Goal: Task Accomplishment & Management: Manage account settings

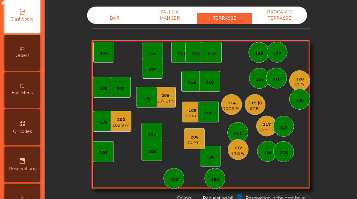
click at [21, 94] on span "Edit Menu" at bounding box center [23, 92] width 22 height 6
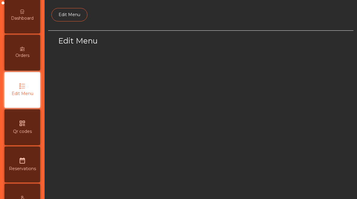
scroll to position [49, 0]
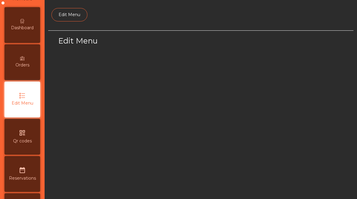
select select "***"
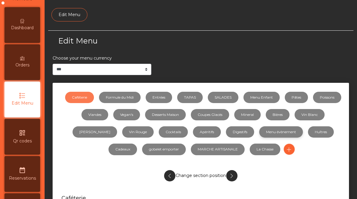
click at [259, 131] on link "Menu évènement" at bounding box center [281, 131] width 44 height 11
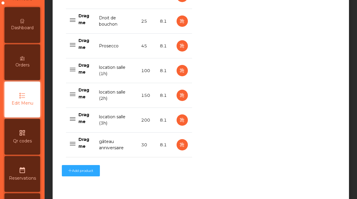
scroll to position [384, 0]
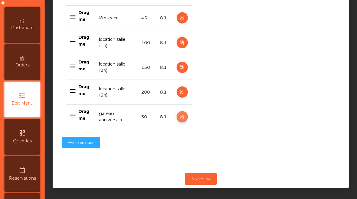
click at [180, 119] on icon "button" at bounding box center [182, 116] width 7 height 7
select select "***"
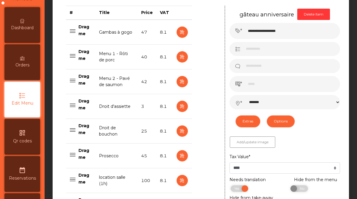
scroll to position [221, 0]
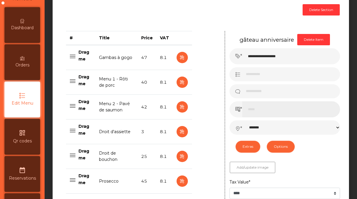
click at [248, 111] on input "**" at bounding box center [291, 109] width 98 height 16
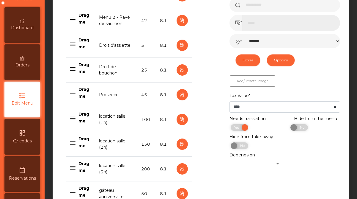
scroll to position [384, 0]
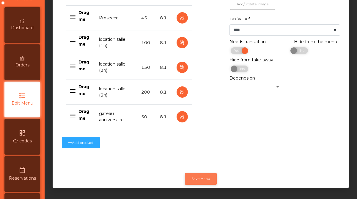
type input "**"
click at [199, 177] on button "Save Menu" at bounding box center [201, 178] width 32 height 11
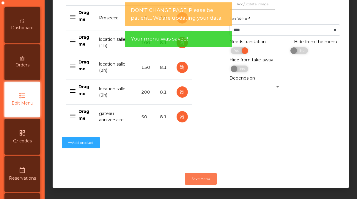
scroll to position [306, 0]
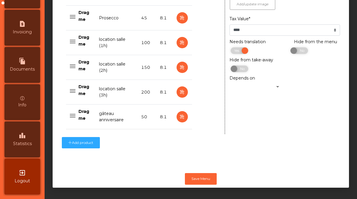
click at [19, 148] on div "leaderboard Statistics" at bounding box center [22, 139] width 36 height 36
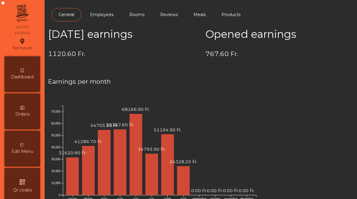
click at [33, 74] on span "Dashboard" at bounding box center [22, 77] width 23 height 6
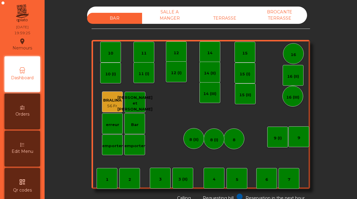
click at [221, 18] on div "TERRASSE" at bounding box center [224, 18] width 55 height 11
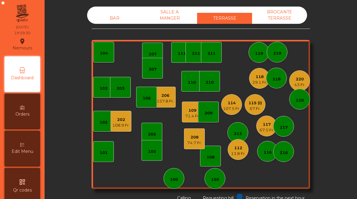
click at [236, 152] on div "13.8 Fr." at bounding box center [238, 153] width 15 height 6
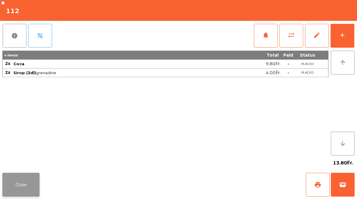
click at [24, 189] on button "Close" at bounding box center [20, 184] width 37 height 24
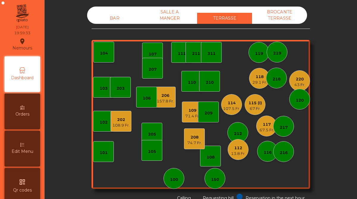
click at [301, 87] on div "43 Fr." at bounding box center [299, 85] width 11 height 6
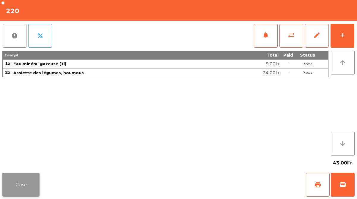
click at [30, 175] on button "Close" at bounding box center [20, 184] width 37 height 24
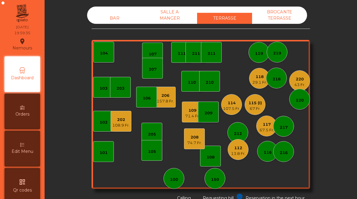
click at [254, 82] on div "29.1 Fr." at bounding box center [259, 82] width 15 height 6
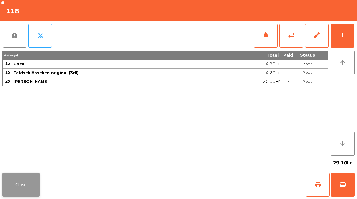
click at [18, 184] on button "Close" at bounding box center [20, 184] width 37 height 24
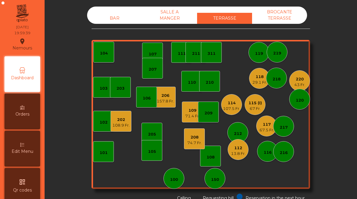
click at [253, 104] on div "115 (I)" at bounding box center [254, 103] width 13 height 6
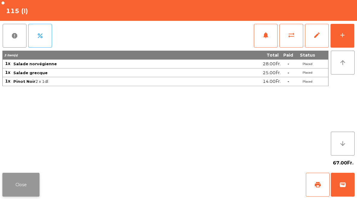
click at [21, 182] on button "Close" at bounding box center [20, 184] width 37 height 24
